Goal: Check status: Check status

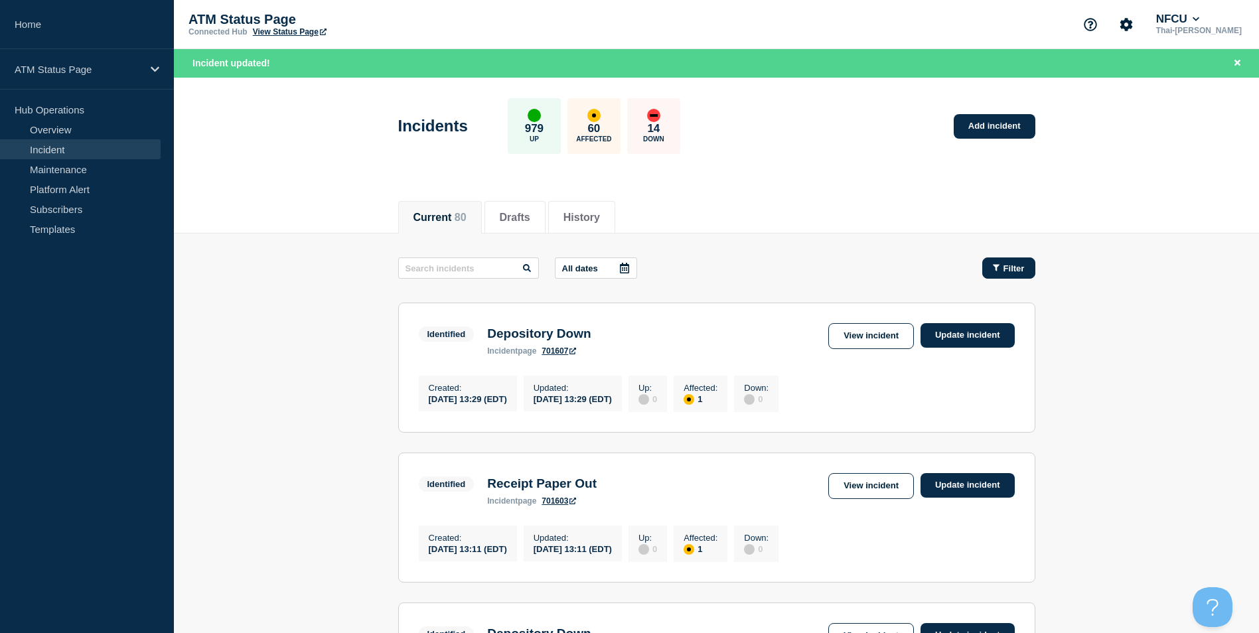
click at [1010, 267] on span "Filter" at bounding box center [1014, 268] width 21 height 10
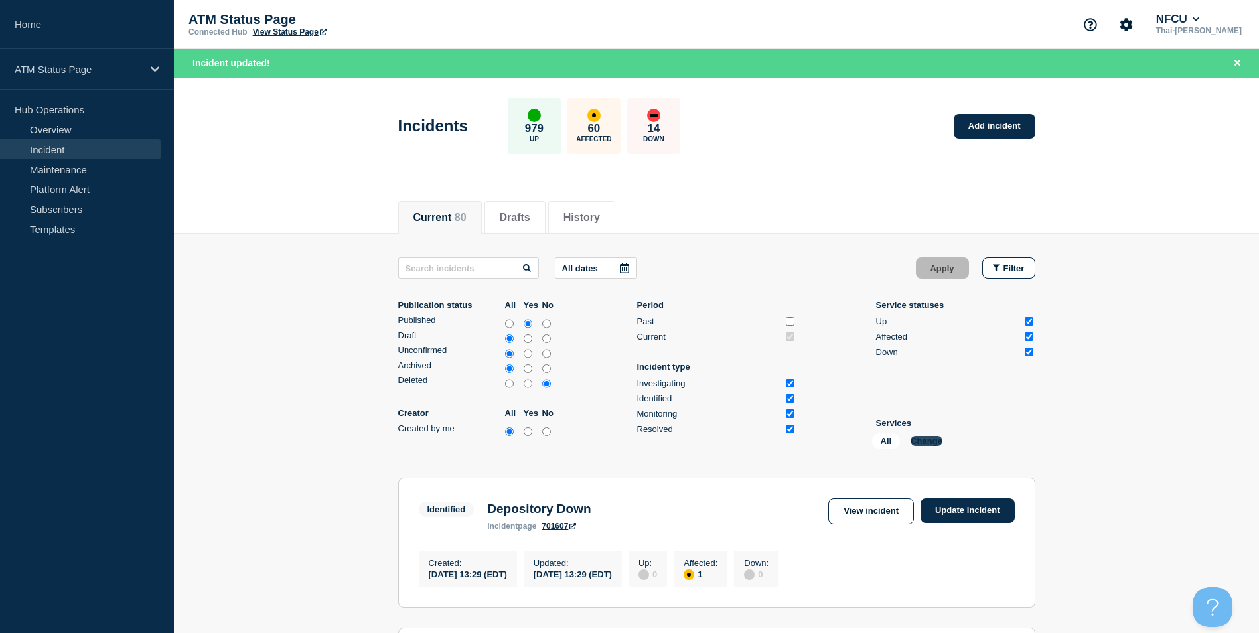
click at [915, 445] on button "Change" at bounding box center [927, 441] width 32 height 10
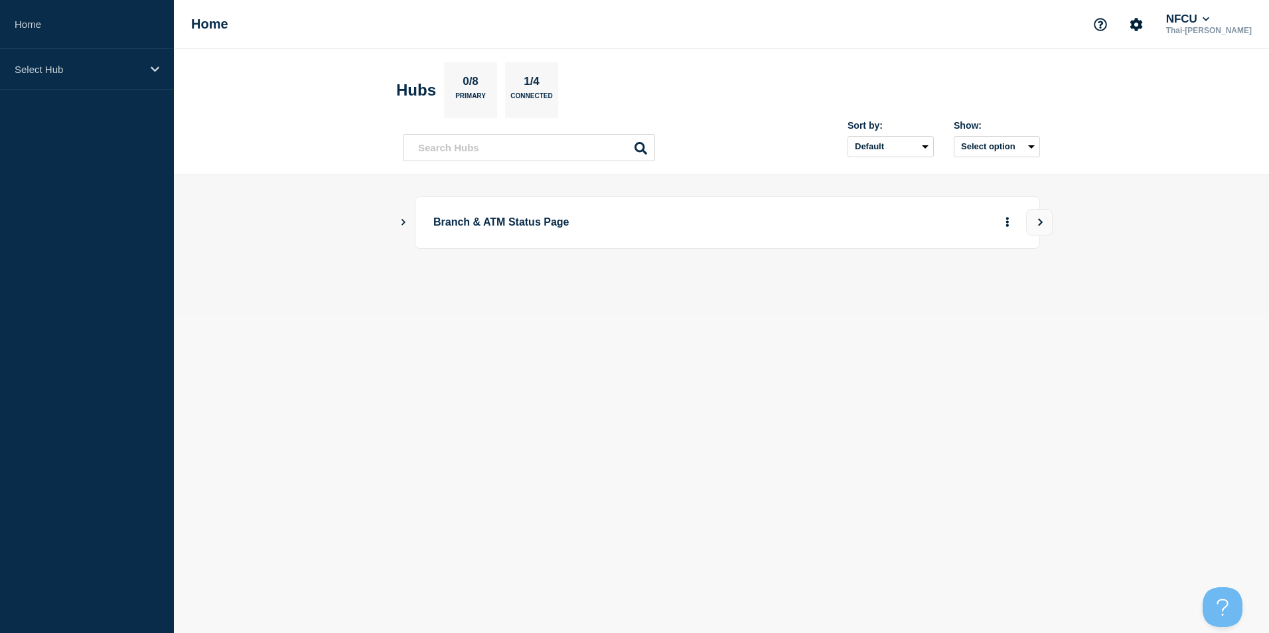
click at [444, 231] on p "Branch & ATM Status Page" at bounding box center [616, 222] width 367 height 25
click at [925, 147] on select "Default Last added Last updated Most active A-Z" at bounding box center [891, 146] width 86 height 21
click at [907, 147] on select "Default Last added Last updated Most active A-Z" at bounding box center [891, 146] width 86 height 21
click at [897, 196] on main "Branch & ATM Status Page" at bounding box center [721, 244] width 1095 height 139
click at [694, 269] on div at bounding box center [721, 267] width 637 height 11
